Goal: Task Accomplishment & Management: Manage account settings

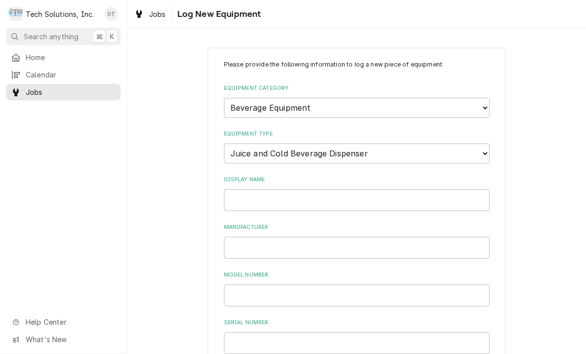
select select "9"
select select "84"
click at [251, 189] on input "Display Name" at bounding box center [357, 200] width 266 height 22
click at [260, 237] on input "Manufacturer" at bounding box center [357, 248] width 266 height 22
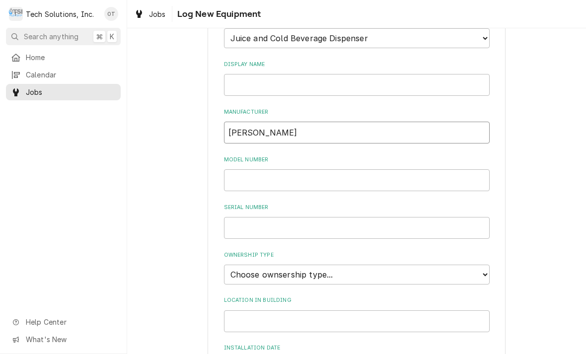
scroll to position [116, 0]
type input "[PERSON_NAME]"
click at [250, 168] on input "Model Number" at bounding box center [357, 179] width 266 height 22
type input "QST4000"
click at [259, 217] on input "Serial Number" at bounding box center [357, 227] width 266 height 22
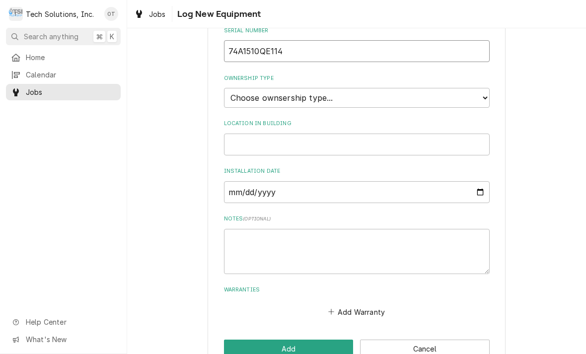
scroll to position [292, 0]
type input "74A1510QE114"
click at [483, 87] on select "Choose ownsership type... Unknown Owned Leased Rented" at bounding box center [357, 97] width 266 height 20
select select "2"
click at [266, 133] on input "Location in Building" at bounding box center [357, 144] width 266 height 22
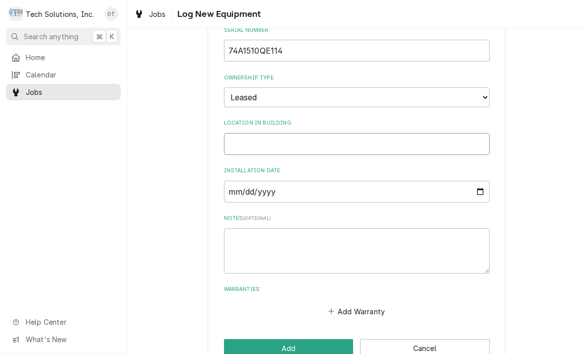
click at [257, 133] on input "Location in Building" at bounding box center [357, 144] width 266 height 22
click at [270, 145] on div "Please provide the following information to log a new piece of equipment: Equip…" at bounding box center [357, 43] width 266 height 551
click at [262, 133] on input "Location in Building" at bounding box center [357, 144] width 266 height 22
type input "Lobby breakfast area"
click at [253, 181] on input "Installation Date" at bounding box center [357, 192] width 266 height 22
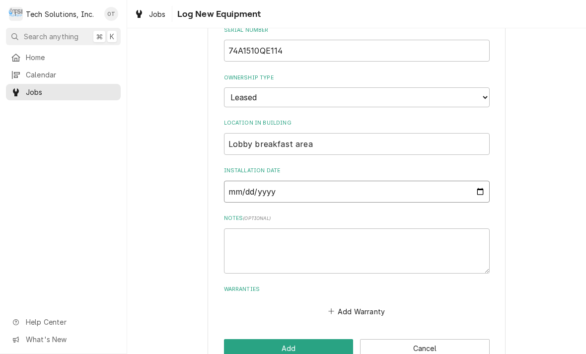
type input "2015-08-13"
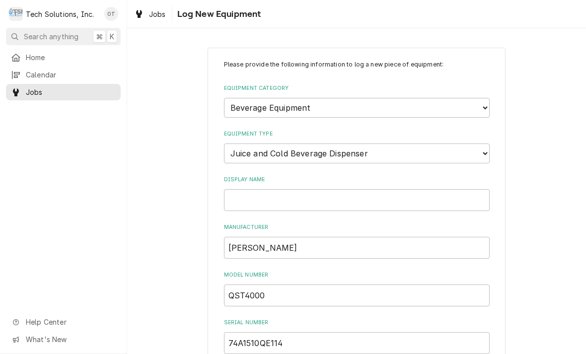
scroll to position [0, 0]
click at [258, 189] on input "Display Name" at bounding box center [357, 200] width 266 height 22
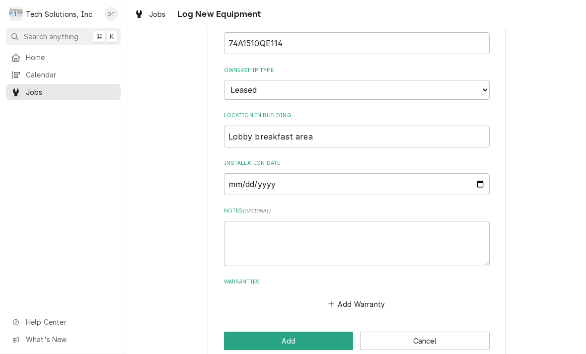
scroll to position [299, 0]
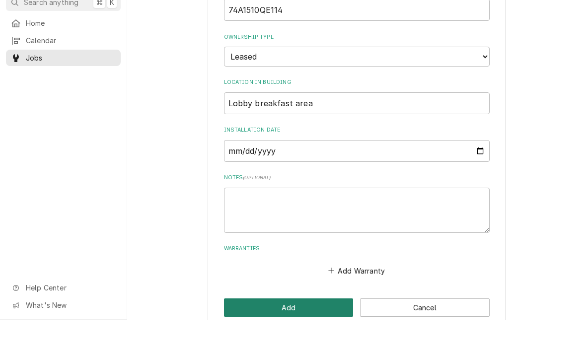
type input "CORNELIUS"
click at [286, 333] on button "Add" at bounding box center [289, 342] width 130 height 18
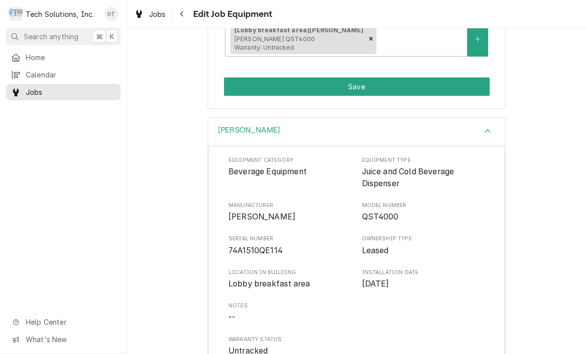
scroll to position [198, 0]
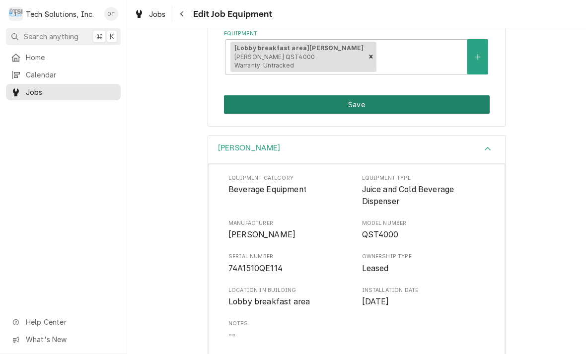
click at [356, 95] on button "Save" at bounding box center [357, 104] width 266 height 18
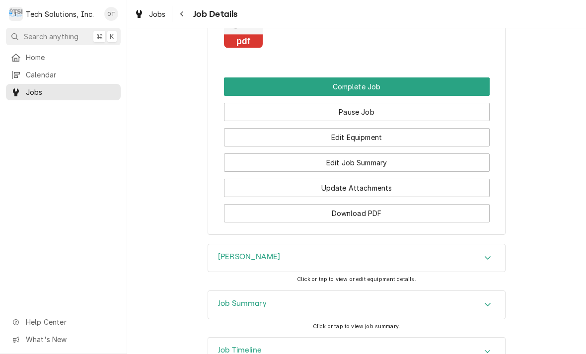
scroll to position [797, 0]
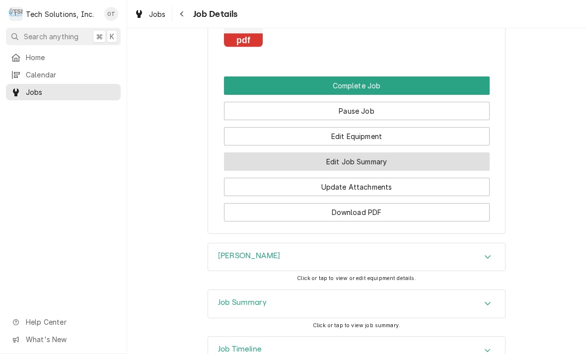
click at [360, 159] on button "Edit Job Summary" at bounding box center [357, 161] width 266 height 18
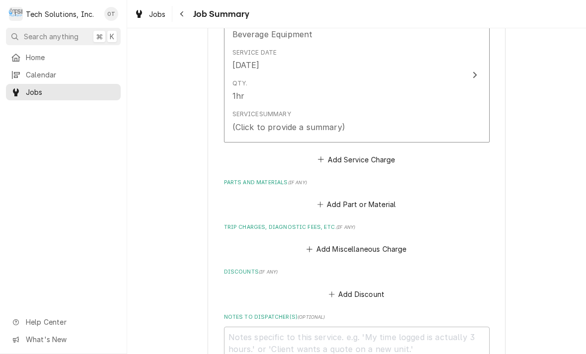
scroll to position [276, 0]
click at [269, 182] on label "Parts and Materials ( if any )" at bounding box center [357, 183] width 266 height 8
click at [266, 170] on div "Please provide a summary of the work you've done, the parts and materials you u…" at bounding box center [357, 150] width 266 height 646
click at [368, 198] on button "Add Part or Material" at bounding box center [356, 205] width 82 height 14
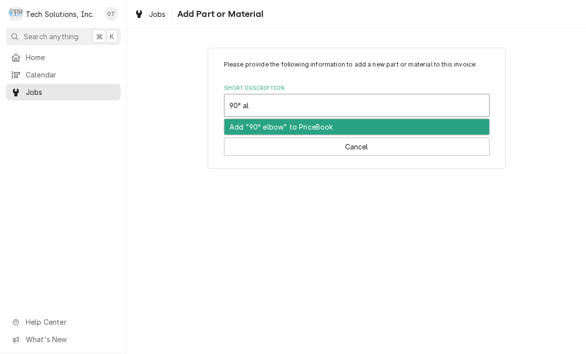
type input "90° elbow"
click at [282, 126] on div "Add "90° elbow" to PriceBook" at bounding box center [356, 126] width 265 height 15
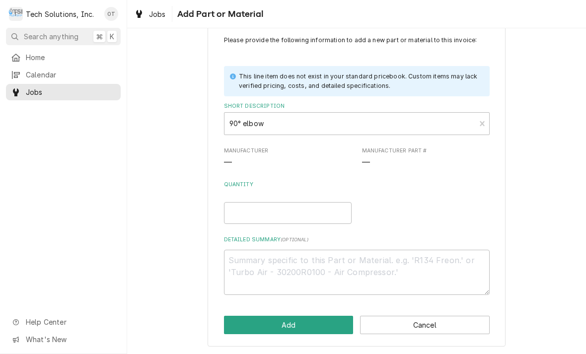
scroll to position [24, 0]
click at [249, 209] on input "Quantity" at bounding box center [288, 214] width 128 height 22
type textarea "x"
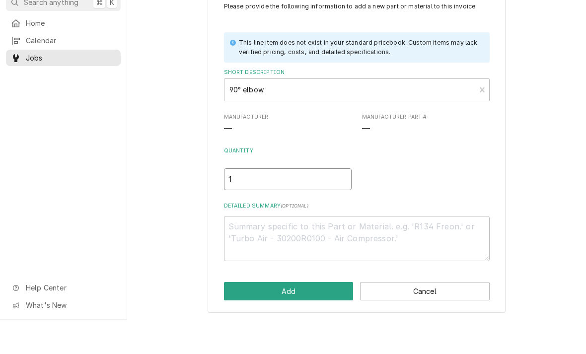
type input "1"
click at [251, 250] on textarea "Detailed Summary ( optional )" at bounding box center [357, 272] width 266 height 45
type textarea "x"
type textarea "P"
type textarea "x"
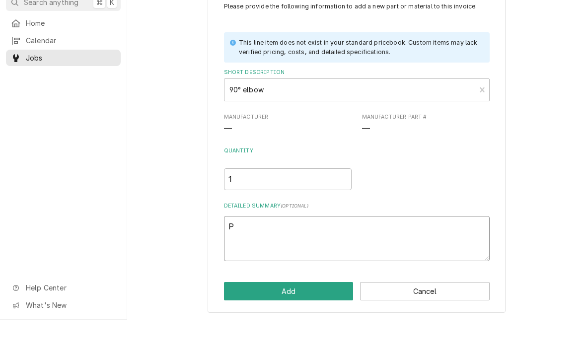
type textarea "Par"
type textarea "x"
type textarea "Part"
type textarea "x"
type textarea "Part number"
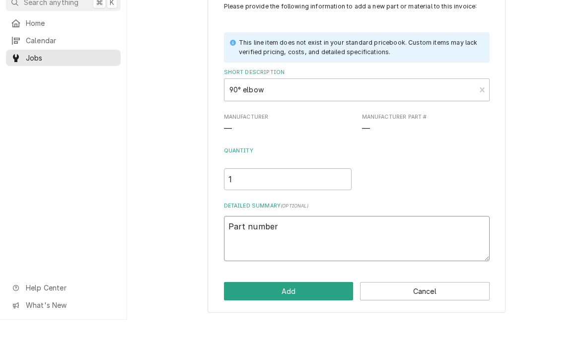
type textarea "x"
type textarea "part number"
type textarea "x"
type textarea "part number"
type textarea "x"
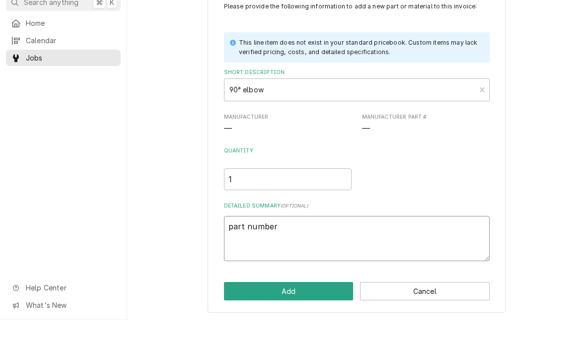
type textarea "part number."
type textarea "x"
type textarea "part number."
type textarea "x"
type textarea "part number. 6"
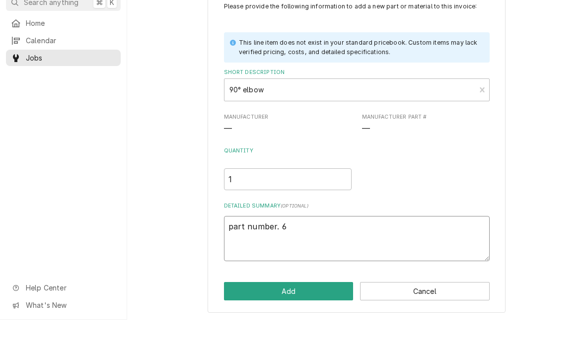
type textarea "x"
type textarea "part number. 62"
type textarea "x"
type textarea "part number. 620"
type textarea "x"
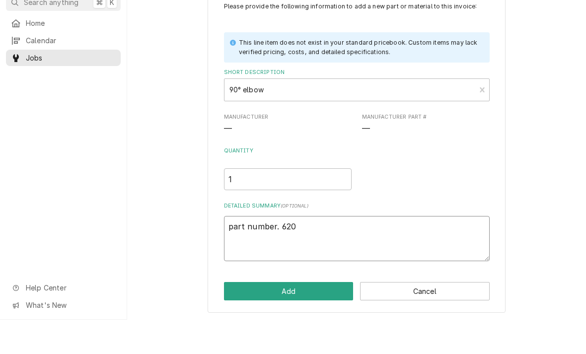
type textarea "part number. 6200"
type textarea "x"
type textarea "part number. 62004"
type textarea "x"
type textarea "part number. 620049"
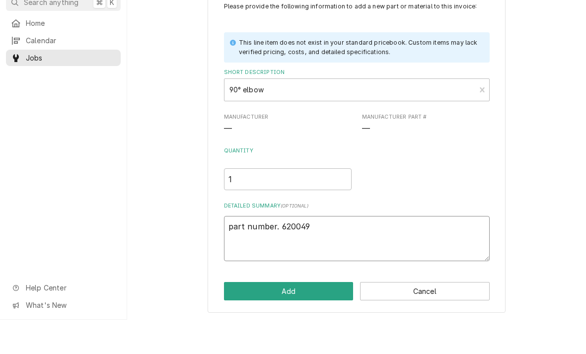
type textarea "x"
type textarea "part number. 6200498"
type textarea "x"
type textarea "part number. 62004985"
type textarea "x"
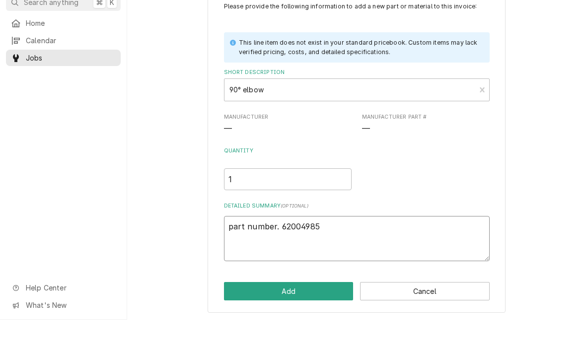
type textarea "part number. 620049857"
type textarea "x"
type textarea "part number. 620049857"
type textarea "x"
type textarea "part number. 620049857."
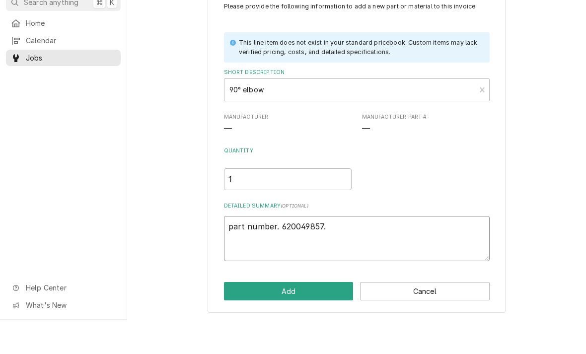
type textarea "x"
type textarea "part number. 620049857."
type textarea "x"
type textarea "part number. 620049857."
type textarea "x"
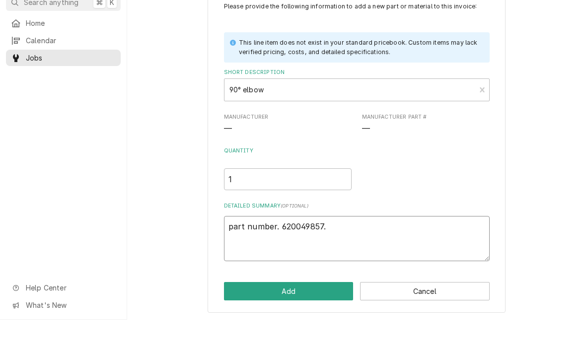
type textarea "part number. 620049857."
click at [295, 316] on button "Add" at bounding box center [289, 325] width 130 height 18
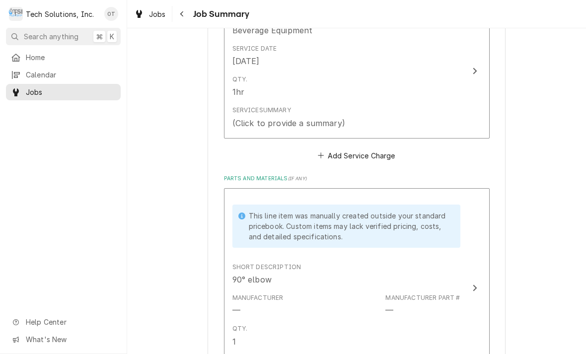
scroll to position [278, 0]
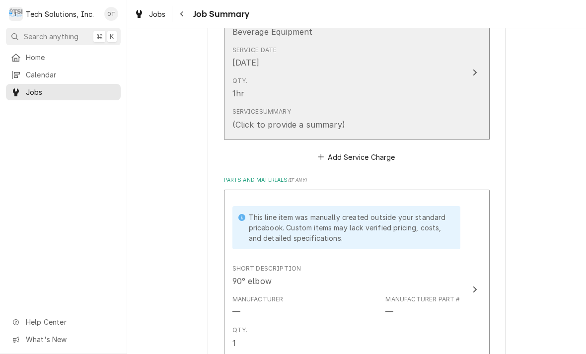
click at [396, 116] on div "Service Summary (Click to provide a summary)" at bounding box center [346, 118] width 228 height 31
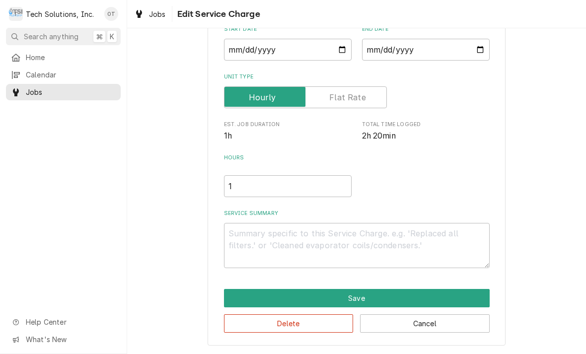
scroll to position [104, 0]
click at [263, 242] on textarea "Service Summary" at bounding box center [357, 245] width 266 height 45
type textarea "x"
type textarea "Tr"
type textarea "x"
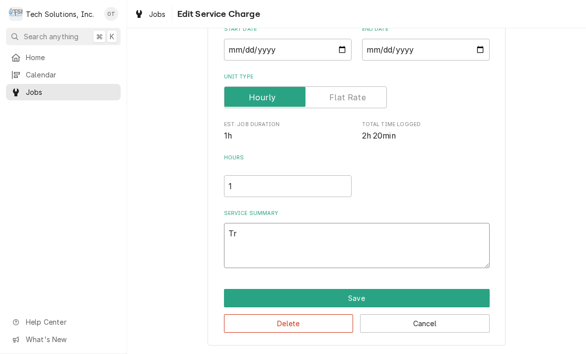
type textarea "Trou"
type textarea "x"
type textarea "Troubl"
type textarea "x"
type textarea "Trouble"
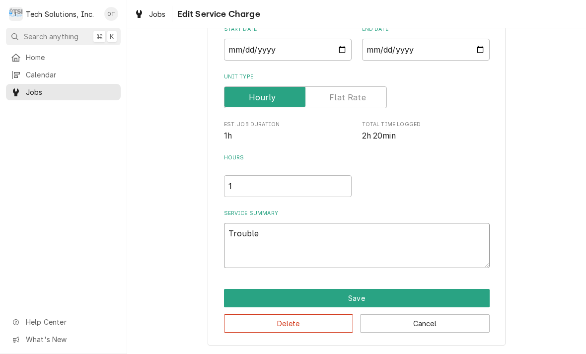
type textarea "x"
type textarea "Troubleshoot"
type textarea "x"
type textarea "Troubleshoot unit"
type textarea "x"
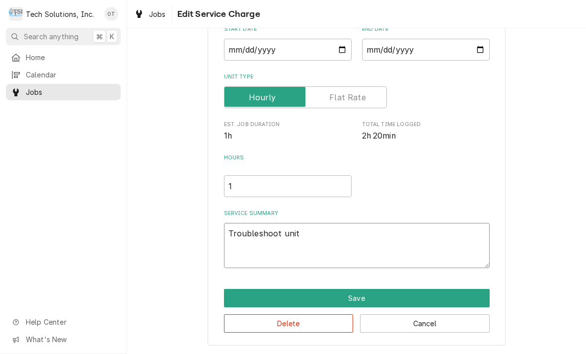
type textarea "Troubleshoot unit found"
type textarea "x"
type textarea "Troubleshoot unit found water"
type textarea "x"
type textarea "Troubleshoot unit found water leak"
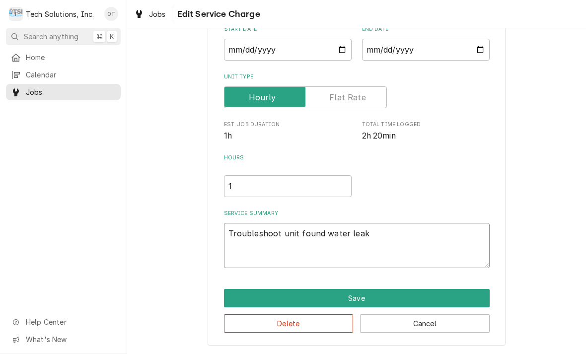
type textarea "x"
type textarea "Troubleshoot unit found water leaking"
type textarea "x"
type textarea "Troubleshoot unit found water leaking out"
type textarea "x"
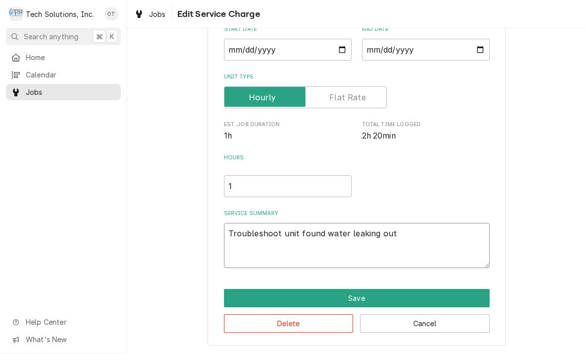
type textarea "Troubleshoot unit found water leaking out bottom"
type textarea "x"
type textarea "Troubleshoot unit found water leaking out bottom of"
type textarea "x"
type textarea "Troubleshoot unit found water leaking out bottom of unit"
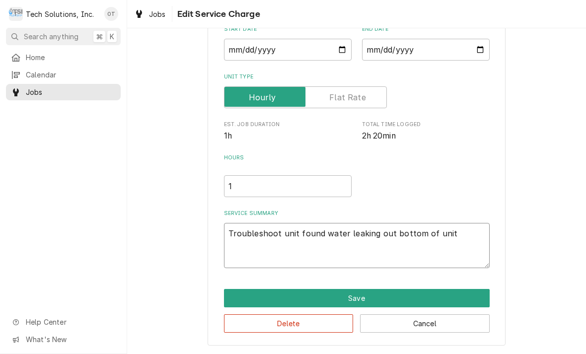
type textarea "x"
type textarea "Troubleshoot unit found water leaking out bottom of unit when the"
type textarea "x"
type textarea "Troubleshoot unit found water leaking out bottom of unit when dispensing"
type textarea "x"
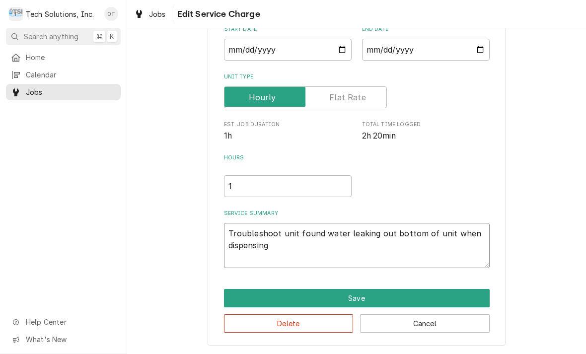
type textarea "Troubleshoot unit found water leaking out bottom of unit when dispensing product"
type textarea "x"
type textarea "Troubleshoot unit found water leaking out bottom of unit when dispensing produc…"
type textarea "x"
type textarea "Troubleshoot unit found water leaking out bottom of unit when dispensing produc…"
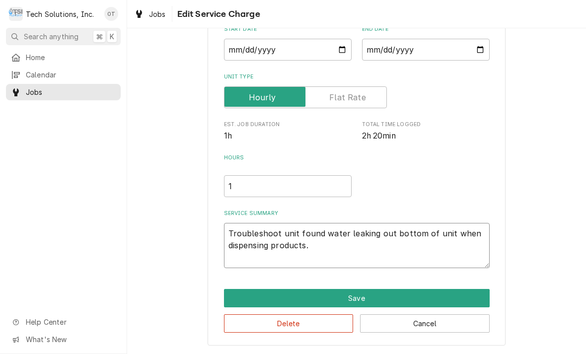
type textarea "x"
type textarea "Troubleshoot unit found water leaking out bottom of unit when dispensing produc…"
type textarea "x"
type textarea "Troubleshoot unit found water leaking out bottom of unit when dispensing produc…"
type textarea "x"
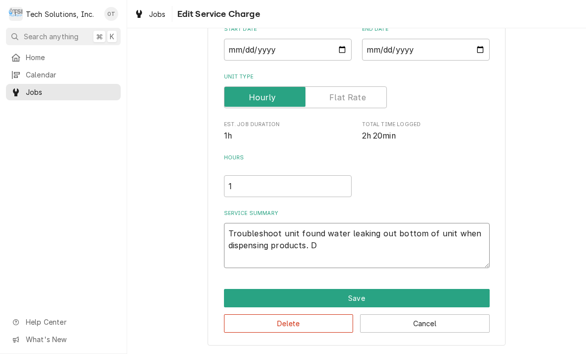
type textarea "Troubleshoot unit found water leaking out bottom of unit when dispensing produc…"
type textarea "x"
type textarea "Troubleshoot unit found water leaking out bottom of unit when dispensing produc…"
type textarea "x"
type textarea "Troubleshoot unit found water leaking out bottom of unit when dispensing produc…"
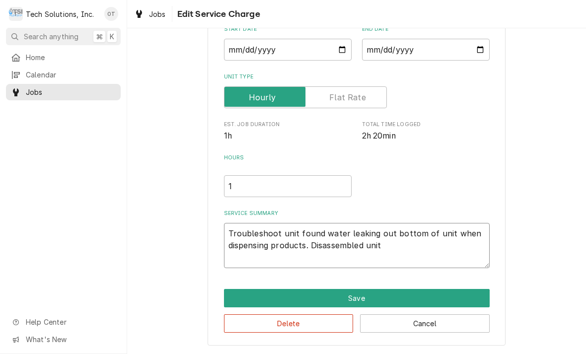
type textarea "x"
type textarea "Troubleshoot unit found water leaking out bottom of unit when dispensing produc…"
type textarea "x"
type textarea "Troubleshoot unit found water leaking out bottom of unit when dispensing produc…"
type textarea "x"
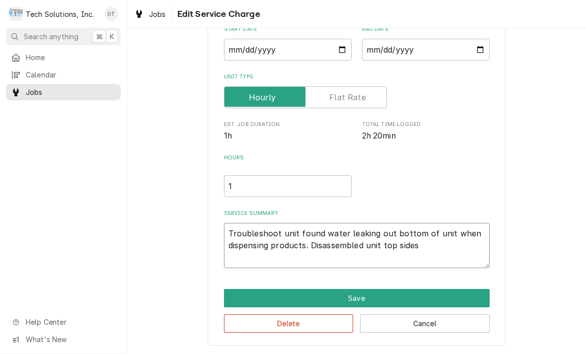
type textarea "Troubleshoot unit found water leaking out bottom of unit when dispensing produc…"
type textarea "x"
type textarea "Troubleshoot unit found water leaking out bottom of unit when dispensing produc…"
type textarea "x"
type textarea "Troubleshoot unit found water leaking out bottom of unit when dispensing produc…"
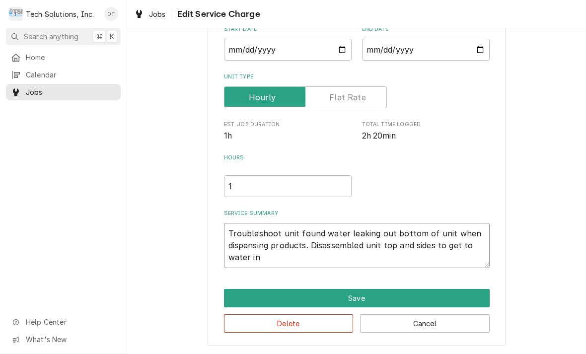
type textarea "x"
type textarea "Troubleshoot unit found water leaking out bottom of unit when dispensing produc…"
type textarea "x"
type textarea "Troubleshoot unit found water leaking out bottom of unit when dispensing produc…"
type textarea "x"
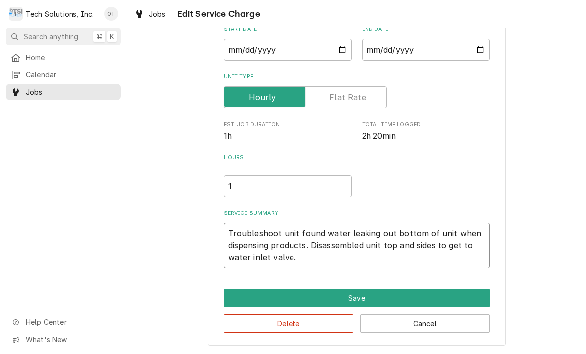
type textarea "Troubleshoot unit found water leaking out bottom of unit when dispensing produc…"
type textarea "x"
type textarea "Troubleshoot unit found water leaking out bottom of unit when dispensing produc…"
type textarea "x"
type textarea "Troubleshoot unit found water leaking out bottom of unit when dispensing produc…"
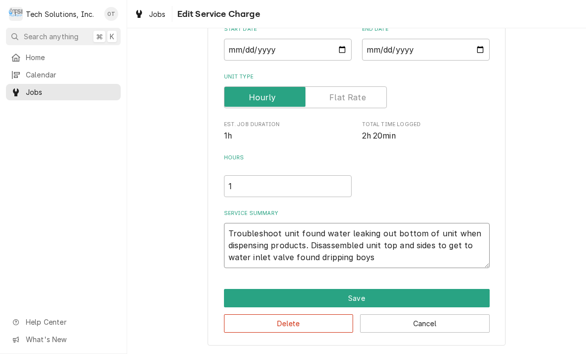
type textarea "x"
type textarea "Troubleshoot unit found water leaking out bottom of unit when dispensing produc…"
type textarea "x"
type textarea "Troubleshoot unit found water leaking out bottom of unit when dispensing produc…"
type textarea "x"
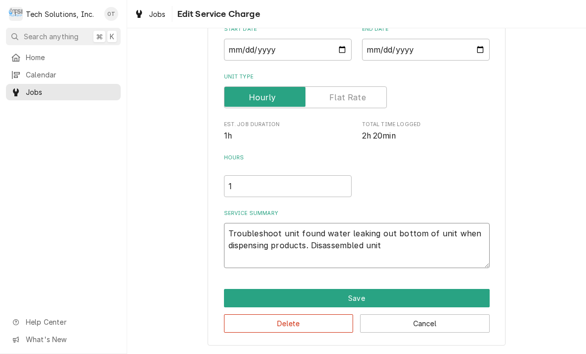
type textarea "Troubleshoot unit found water leaking out bottom of unit when dispensing produc…"
type textarea "x"
type textarea "Troubleshoot unit found water leaking out bottom of unit when dispensing produc…"
type textarea "x"
type textarea "Troubleshoot unit found water leaking out bottom of unit when dispensing produc…"
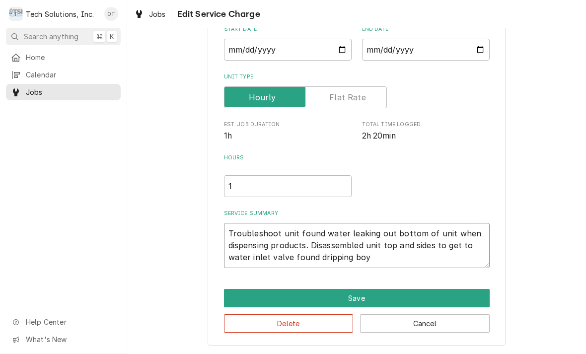
type textarea "x"
type textarea "Troubleshoot unit found water leaking out bottom of unit when dispensing produc…"
type textarea "x"
type textarea "Troubleshoot unit found water leaking out bottom of unit when dispensing produc…"
type textarea "x"
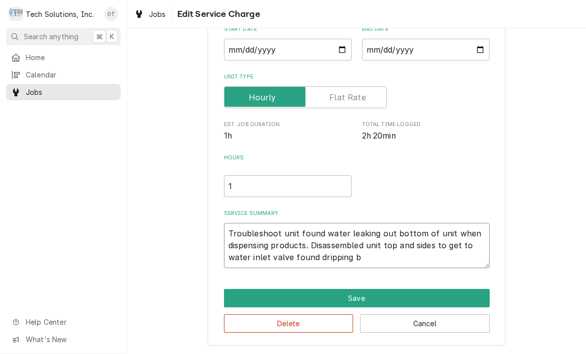
type textarea "Troubleshoot unit found water leaking out bottom of unit when dispensing produc…"
type textarea "x"
type textarea "Troubleshoot unit found water leaking out bottom of unit when dispensing produc…"
type textarea "x"
type textarea "Troubleshoot unit found water leaking out bottom of unit when dispensing produc…"
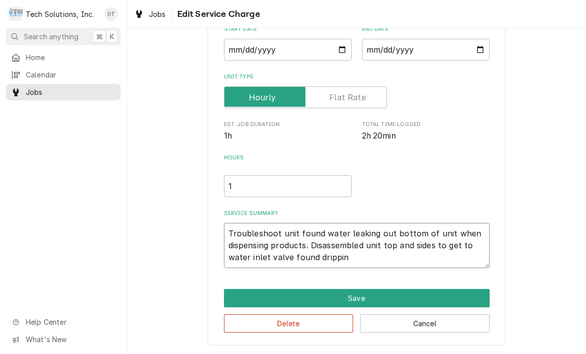
type textarea "x"
type textarea "Troubleshoot unit found water leaking out bottom of unit when dispensing produc…"
type textarea "x"
type textarea "Troubleshoot unit found water leaking out bottom of unit when dispensing produc…"
type textarea "x"
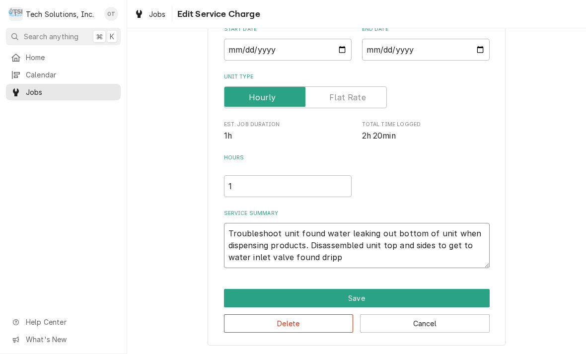
type textarea "Troubleshoot unit found water leaking out bottom of unit when dispensing produc…"
type textarea "x"
type textarea "Troubleshoot unit found water leaking out bottom of unit when dispensing produc…"
type textarea "x"
type textarea "Troubleshoot unit found water leaking out bottom of unit when dispensing produc…"
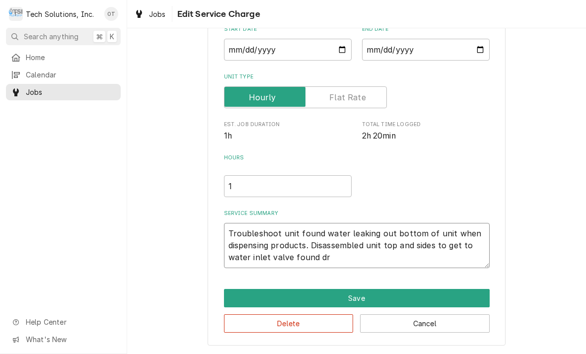
type textarea "x"
type textarea "Troubleshoot unit found water leaking out bottom of unit when dispensing produc…"
type textarea "x"
type textarea "Troubleshoot unit found water leaking out bottom of unit when dispensing produc…"
type textarea "x"
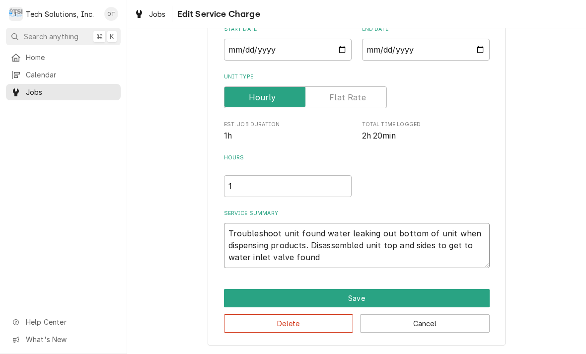
type textarea "Troubleshoot unit found water leaking out bottom of unit when dispensing produc…"
type textarea "x"
type textarea "Troubleshoot unit found water leaking out bottom of unit when dispensing produc…"
type textarea "x"
type textarea "Troubleshoot unit found water leaking out bottom of unit when dispensing produc…"
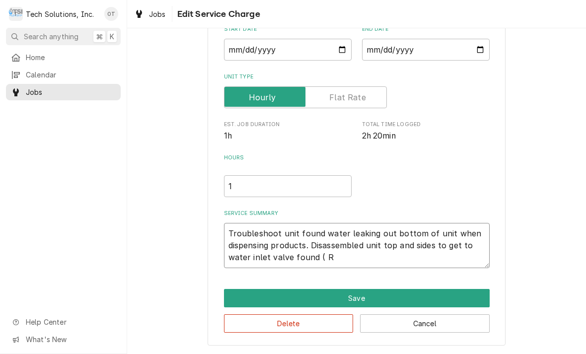
type textarea "x"
type textarea "Troubleshoot unit found water leaking out bottom of unit when dispensing produc…"
type textarea "x"
type textarea "Troubleshoot unit found water leaking out bottom of unit when dispensing produc…"
type textarea "x"
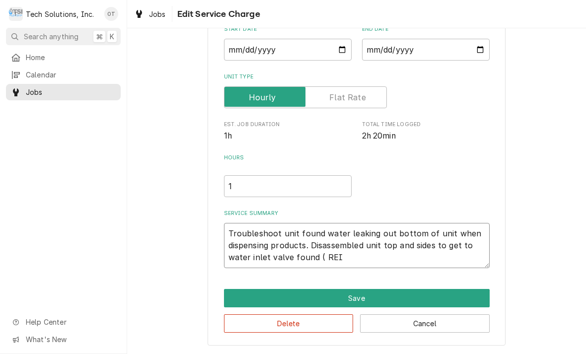
type textarea "Troubleshoot unit found water leaking out bottom of unit when dispensing produc…"
type textarea "x"
type textarea "Troubleshoot unit found water leaking out bottom of unit when dispensing produc…"
type textarea "x"
type textarea "Troubleshoot unit found water leaking out bottom of unit when dispensing produc…"
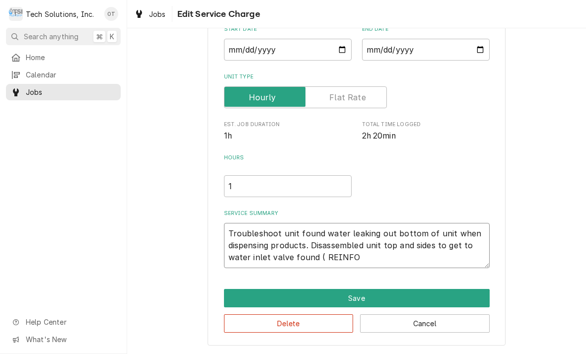
type textarea "x"
type textarea "Troubleshoot unit found water leaking out bottom of unit when dispensing produc…"
type textarea "x"
type textarea "Troubleshoot unit found water leaking out bottom of unit when dispensing produc…"
type textarea "x"
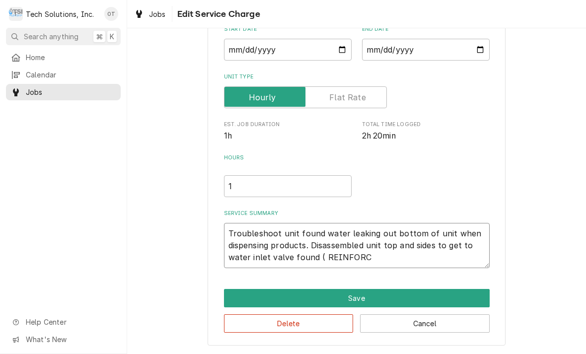
type textarea "Troubleshoot unit found water leaking out bottom of unit when dispensing produc…"
type textarea "x"
type textarea "Troubleshoot unit found water leaking out bottom of unit when dispensing produc…"
type textarea "x"
type textarea "Troubleshoot unit found water leaking out bottom of unit when dispensing produc…"
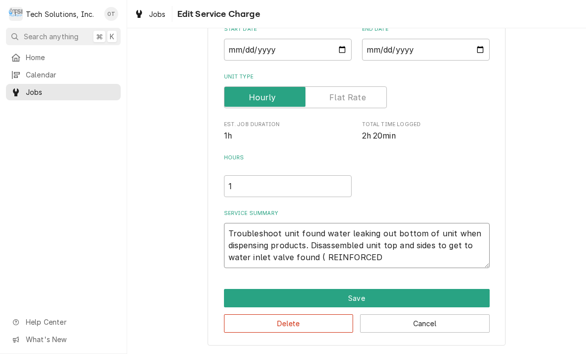
type textarea "x"
type textarea "Troubleshoot unit found water leaking out bottom of unit when dispensing produc…"
type textarea "x"
type textarea "Troubleshoot unit found water leaking out bottom of unit when dispensing produc…"
type textarea "x"
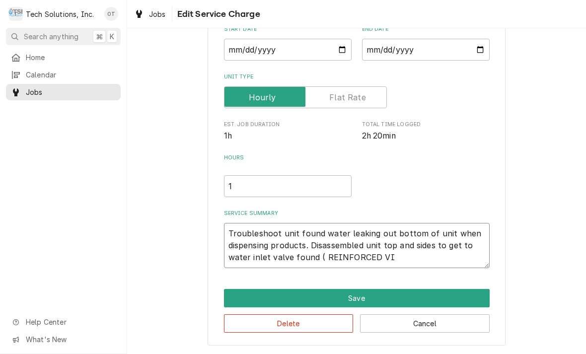
type textarea "Troubleshoot unit found water leaking out bottom of unit when dispensing produc…"
type textarea "x"
type textarea "Troubleshoot unit found water leaking out bottom of unit when dispensing produc…"
type textarea "x"
type textarea "Troubleshoot unit found water leaking out bottom of unit when dispensing produc…"
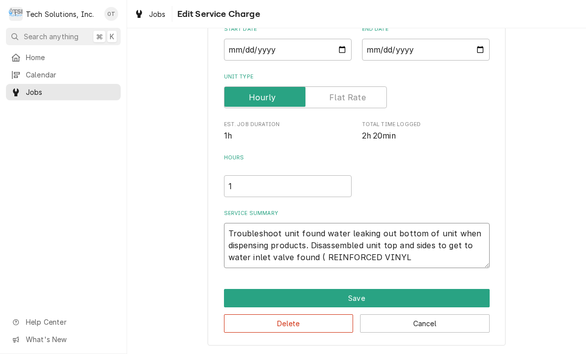
type textarea "x"
type textarea "Troubleshoot unit found water leaking out bottom of unit when dispensing produc…"
type textarea "x"
type textarea "Troubleshoot unit found water leaking out bottom of unit when dispensing produc…"
type textarea "x"
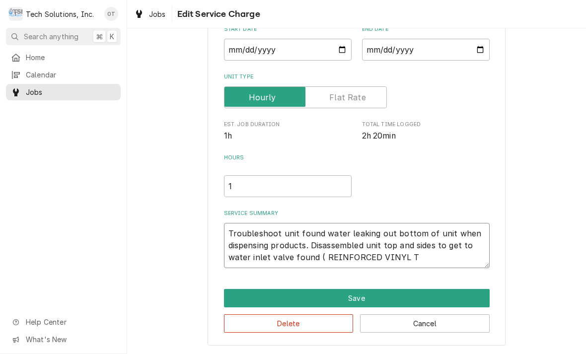
type textarea "Troubleshoot unit found water leaking out bottom of unit when dispensing produc…"
type textarea "x"
type textarea "Troubleshoot unit found water leaking out bottom of unit when dispensing produc…"
type textarea "x"
type textarea "Troubleshoot unit found water leaking out bottom of unit when dispensing produc…"
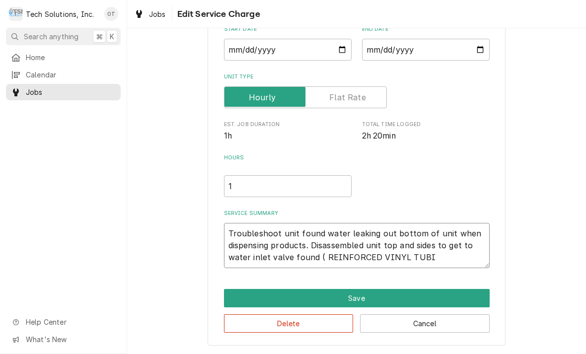
type textarea "x"
type textarea "Troubleshoot unit found water leaking out bottom of unit when dispensing produc…"
type textarea "x"
type textarea "Troubleshoot unit found water leaking out bottom of unit when dispensing produc…"
type textarea "x"
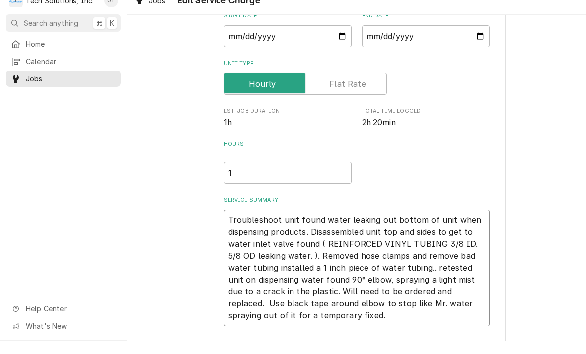
click at [384, 301] on textarea "Troubleshoot unit found water leaking out bottom of unit when dispensing produc…" at bounding box center [357, 281] width 266 height 117
click at [299, 311] on textarea "Troubleshoot unit found water leaking out bottom of unit when dispensing produc…" at bounding box center [357, 281] width 266 height 117
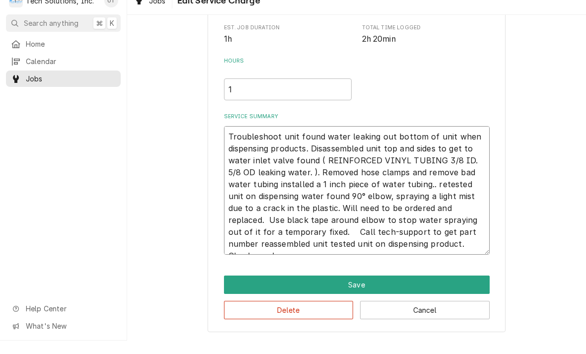
scroll to position [187, 0]
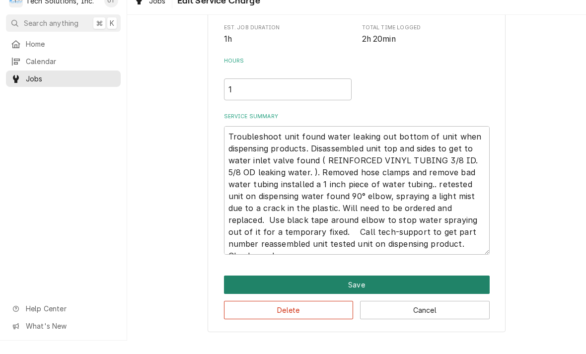
click at [356, 289] on button "Save" at bounding box center [357, 298] width 266 height 18
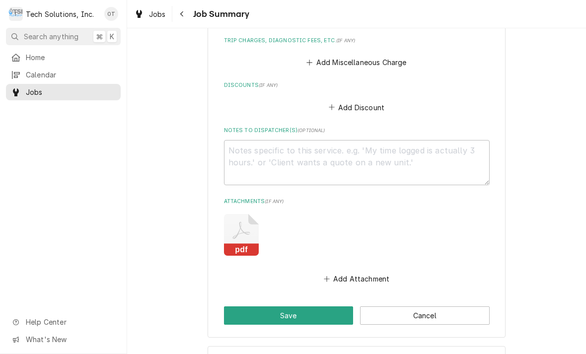
scroll to position [799, 0]
click at [253, 146] on textarea "Notes to Dispatcher(s) ( optional )" at bounding box center [357, 161] width 266 height 45
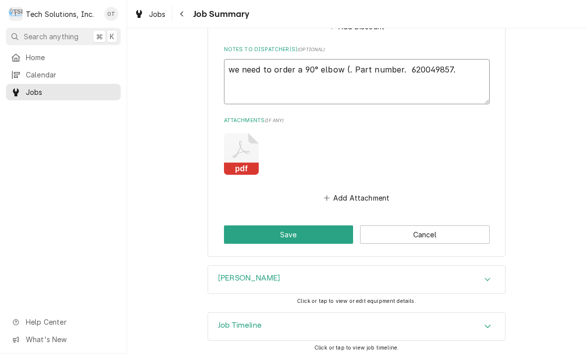
scroll to position [879, 0]
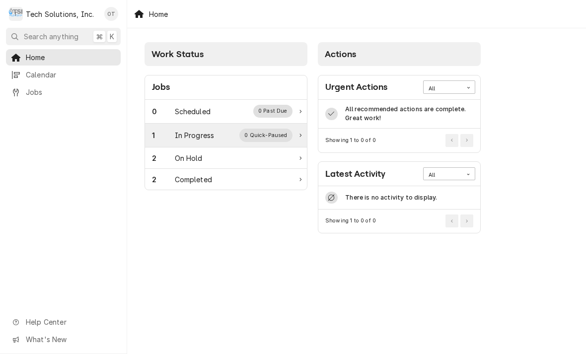
click at [271, 130] on div "0 Quick-Paused" at bounding box center [265, 135] width 53 height 13
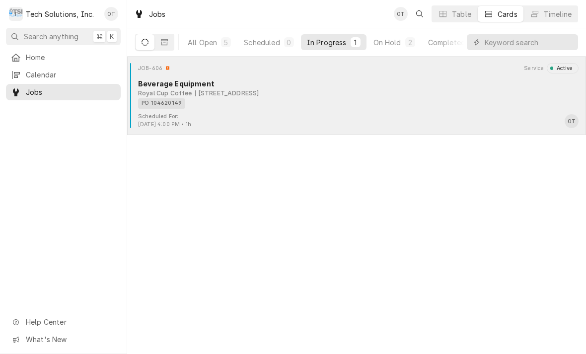
click at [254, 102] on div "PO 104620149" at bounding box center [354, 103] width 433 height 10
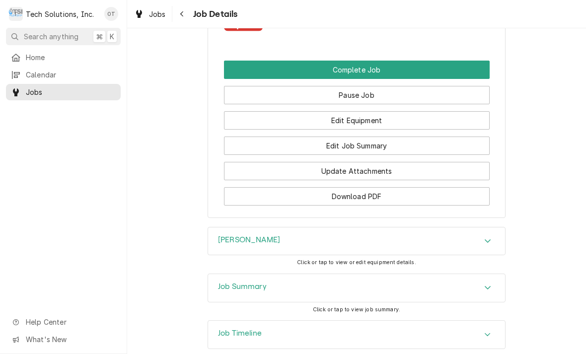
scroll to position [815, 0]
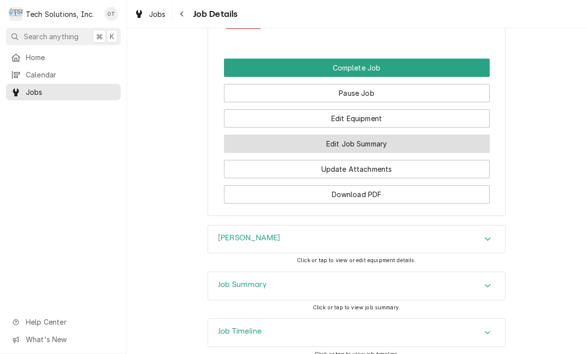
click at [362, 146] on button "Edit Job Summary" at bounding box center [357, 144] width 266 height 18
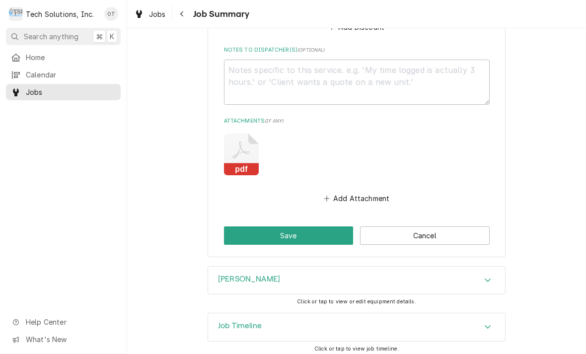
scroll to position [543, 0]
click at [358, 192] on button "Add Attachment" at bounding box center [357, 199] width 70 height 14
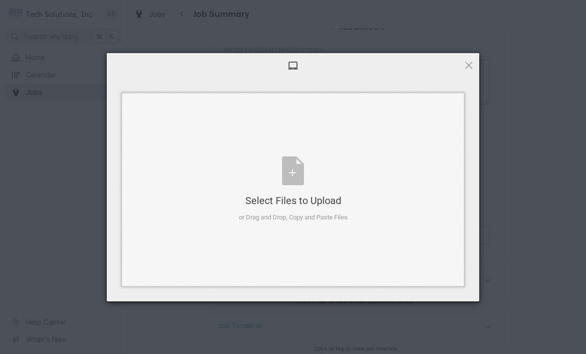
click at [301, 172] on div "Select Files to Upload or Drag and Drop, Copy and Paste Files" at bounding box center [293, 189] width 109 height 66
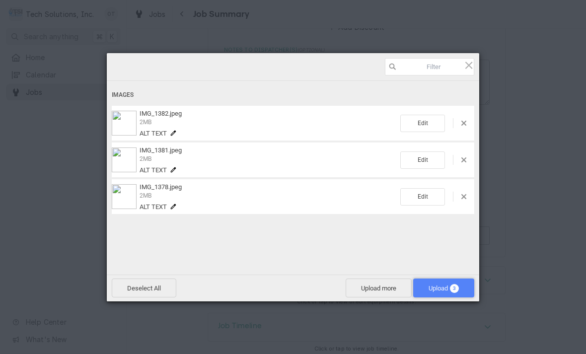
click at [434, 284] on span "Upload 3" at bounding box center [443, 287] width 30 height 7
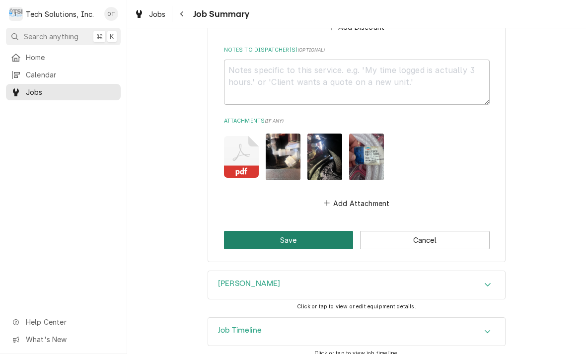
click at [291, 236] on button "Save" at bounding box center [289, 240] width 130 height 18
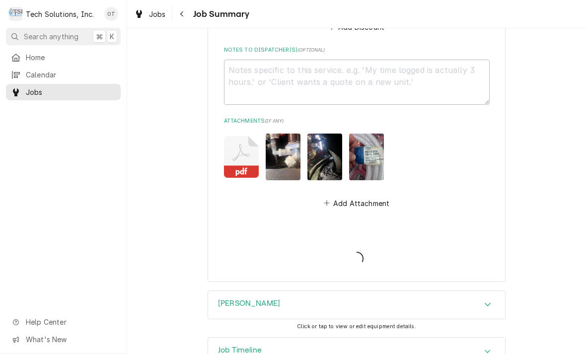
type textarea "x"
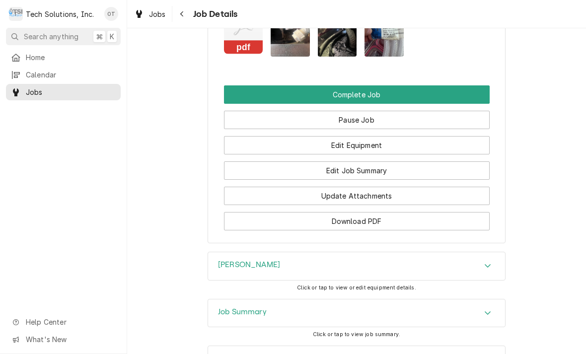
scroll to position [868, 0]
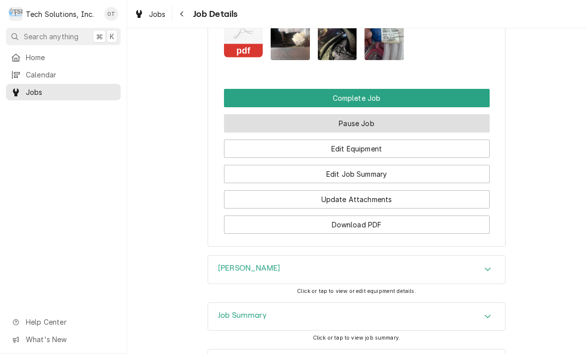
click at [362, 118] on button "Pause Job" at bounding box center [357, 123] width 266 height 18
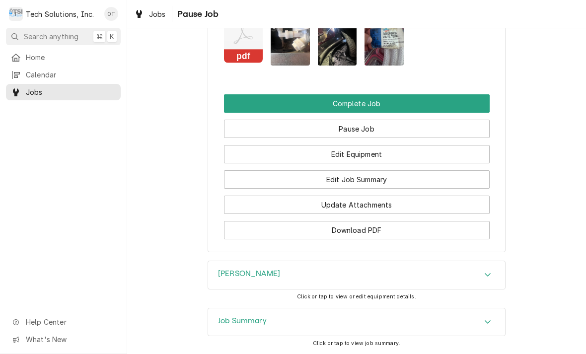
scroll to position [843, 0]
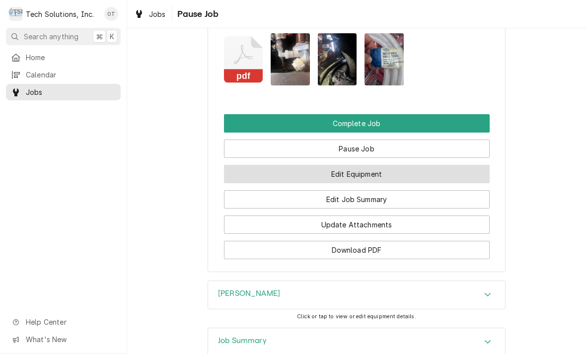
click at [365, 169] on button "Edit Equipment" at bounding box center [357, 174] width 266 height 18
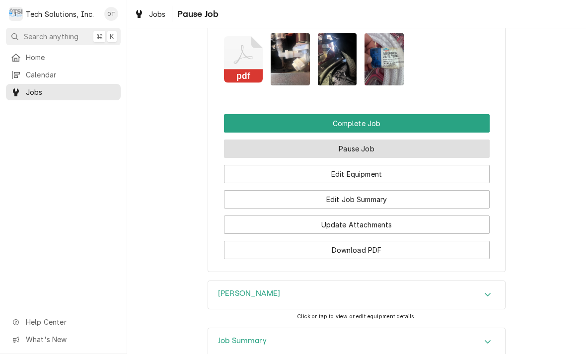
click at [357, 149] on button "Pause Job" at bounding box center [357, 148] width 266 height 18
type textarea "x"
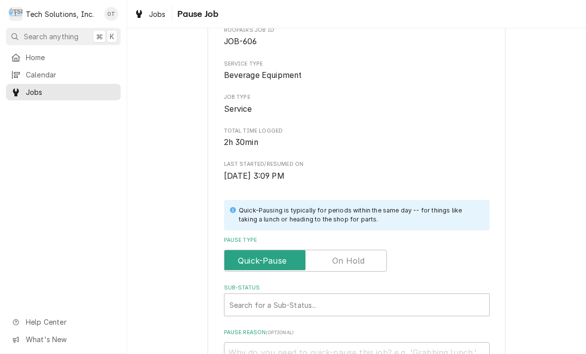
scroll to position [59, 0]
click at [337, 249] on input "Pause Type" at bounding box center [305, 260] width 154 height 22
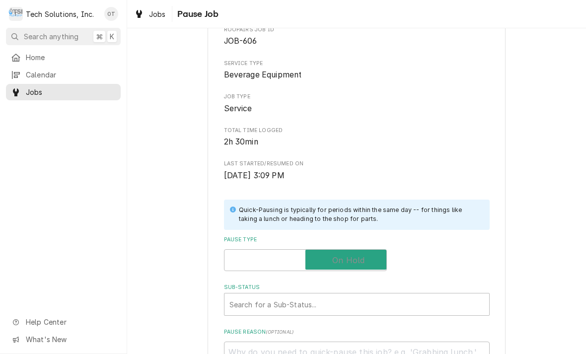
checkbox input "true"
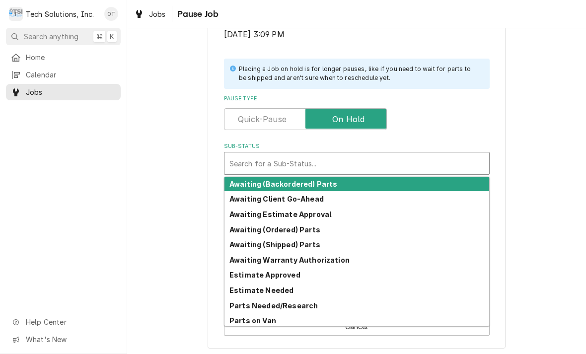
scroll to position [0, 0]
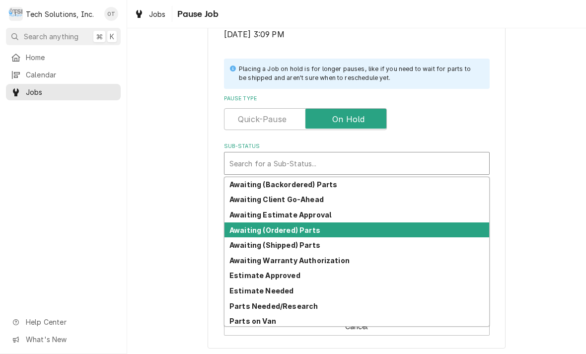
click at [279, 226] on strong "Awaiting (Ordered) Parts" at bounding box center [274, 230] width 91 height 8
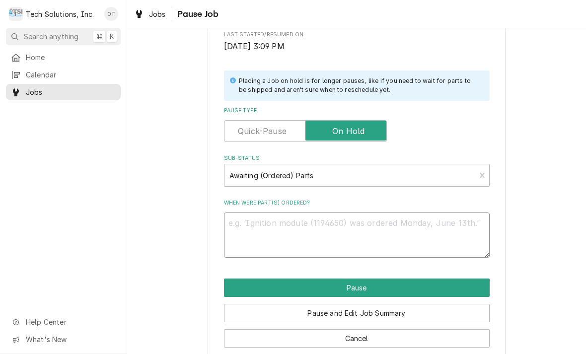
click at [278, 226] on textarea "When were part(s) ordered?" at bounding box center [357, 234] width 266 height 45
type textarea "x"
type textarea "Pa"
type textarea "x"
type textarea "Part"
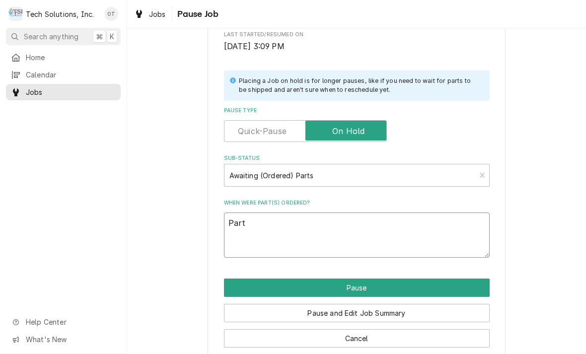
type textarea "x"
type textarea "Part number"
type textarea "x"
type textarea "Part number 90°"
type textarea "x"
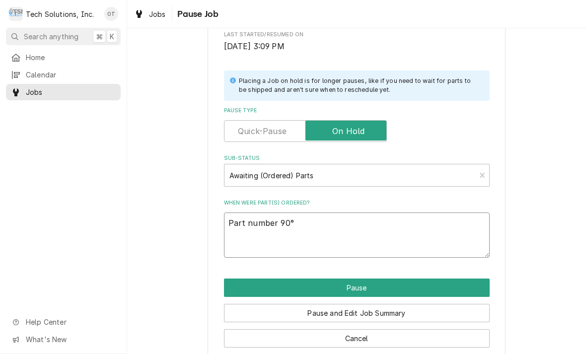
type textarea "Part number 90° elbow"
type textarea "x"
type textarea "Part number 90° elbow"
type textarea "x"
type textarea "Part number 90° elbow."
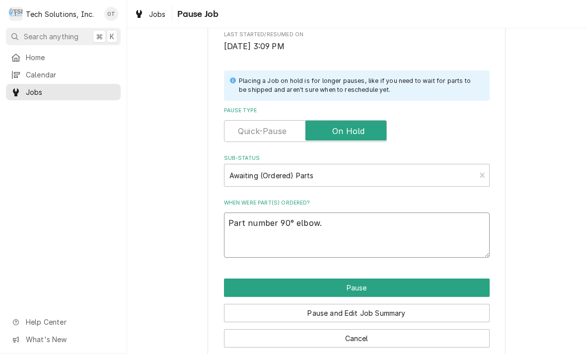
type textarea "x"
type textarea "Part number 90° elbow."
type textarea "x"
type textarea "Part number 90° elbow."
type textarea "x"
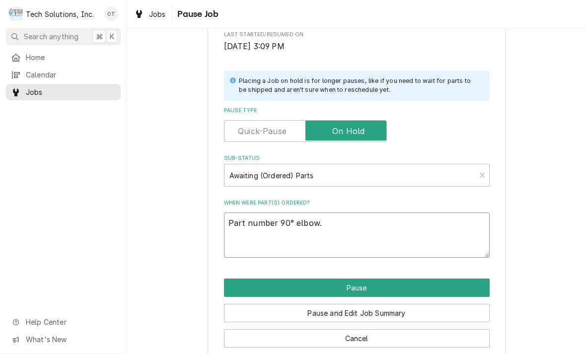
type textarea "Part number 90° elbow. 6"
type textarea "x"
type textarea "Part number 90° elbow. 62"
type textarea "x"
type textarea "Part number 90° elbow. 620"
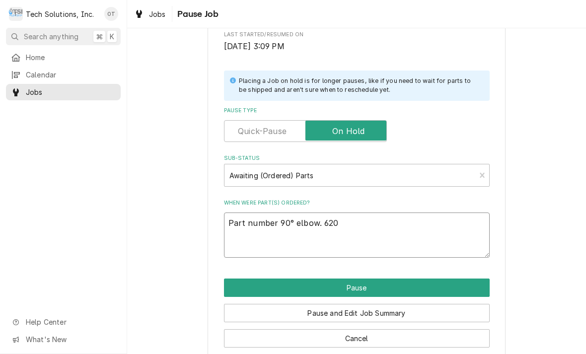
type textarea "x"
type textarea "Part number 90° elbow. 6200"
type textarea "x"
type textarea "Part number 90° elbow. 62004"
type textarea "x"
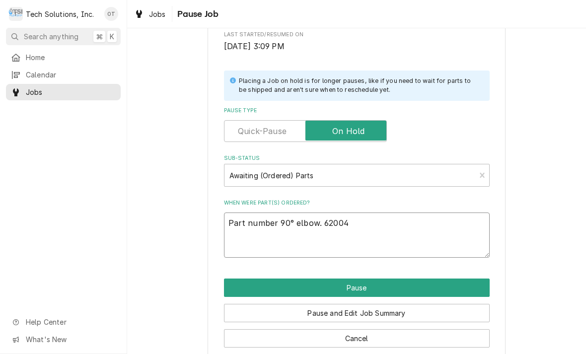
type textarea "Part number 90° elbow. 620049"
type textarea "x"
type textarea "Part number 90° elbow. 6200498"
type textarea "x"
type textarea "Part number 90° elbow. 62004985"
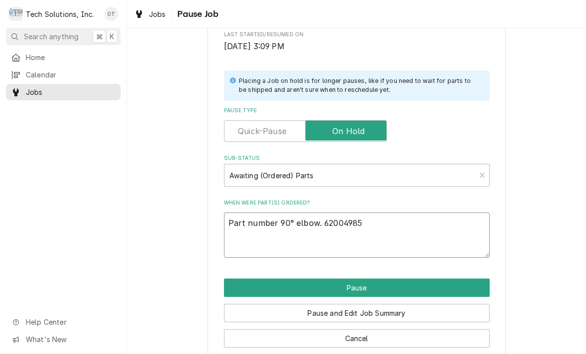
type textarea "x"
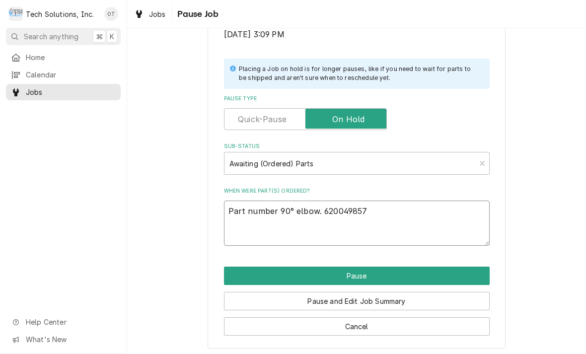
scroll to position [200, 0]
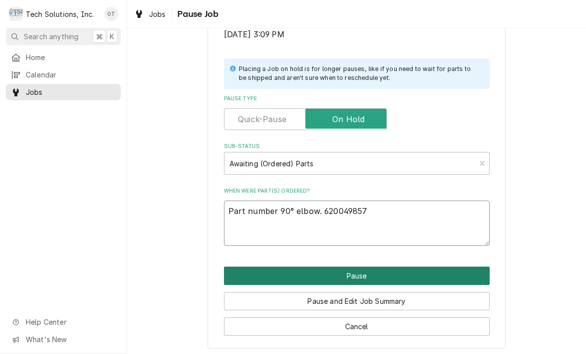
type textarea "Part number 90° elbow. 620049857"
click at [360, 270] on button "Pause" at bounding box center [357, 276] width 266 height 18
type textarea "x"
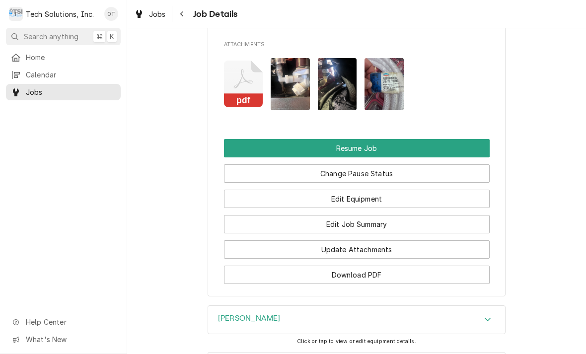
scroll to position [897, 0]
